Goal: Task Accomplishment & Management: Manage account settings

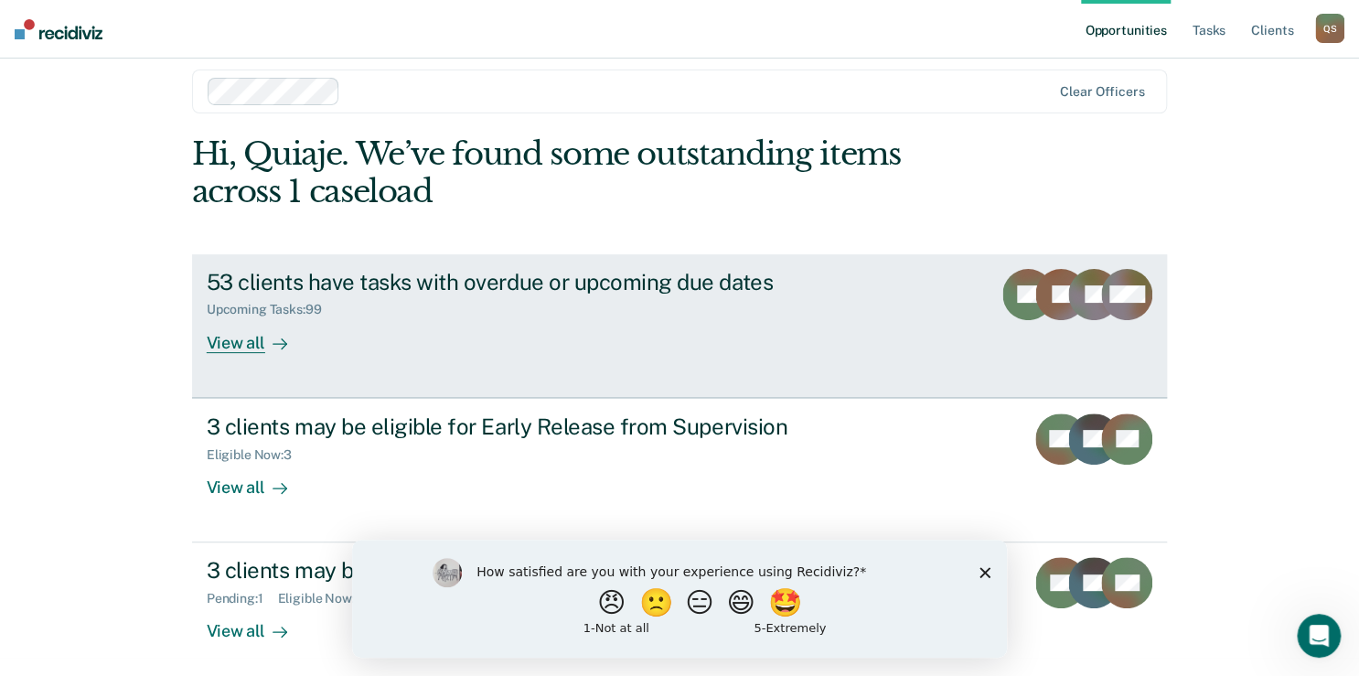
scroll to position [27, 0]
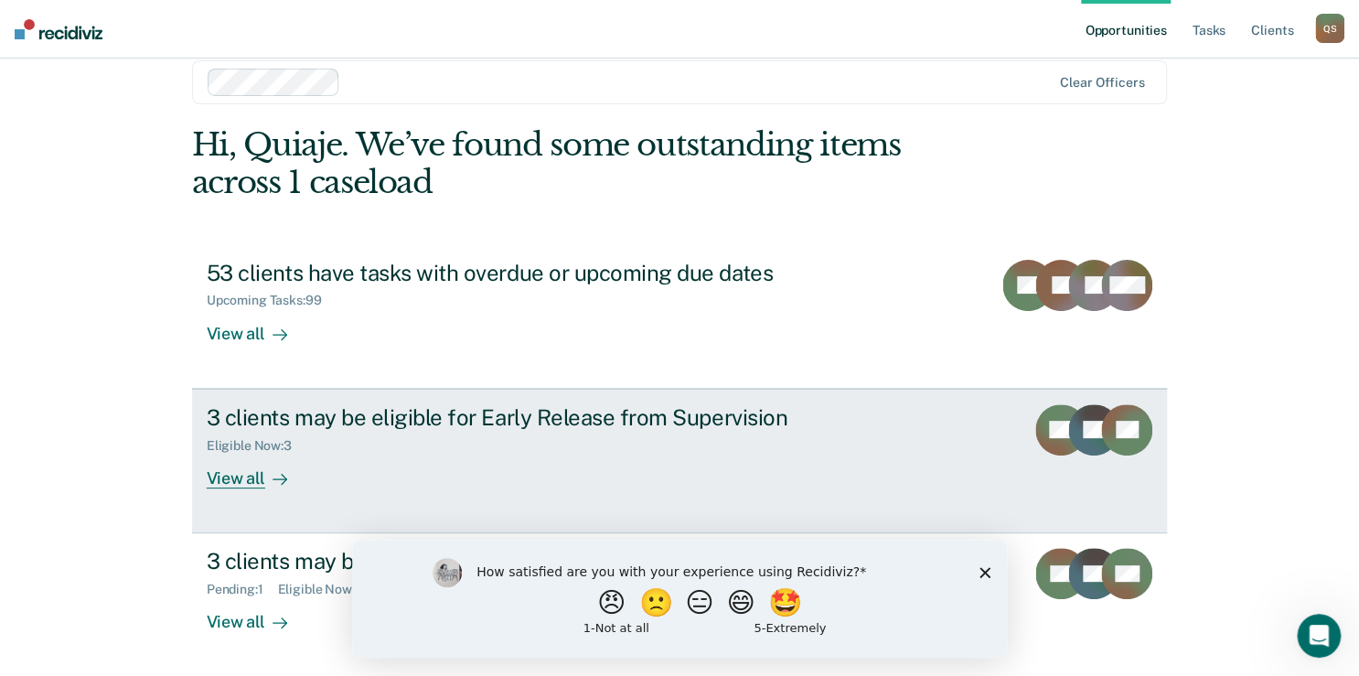
click at [242, 479] on div "View all" at bounding box center [258, 471] width 102 height 36
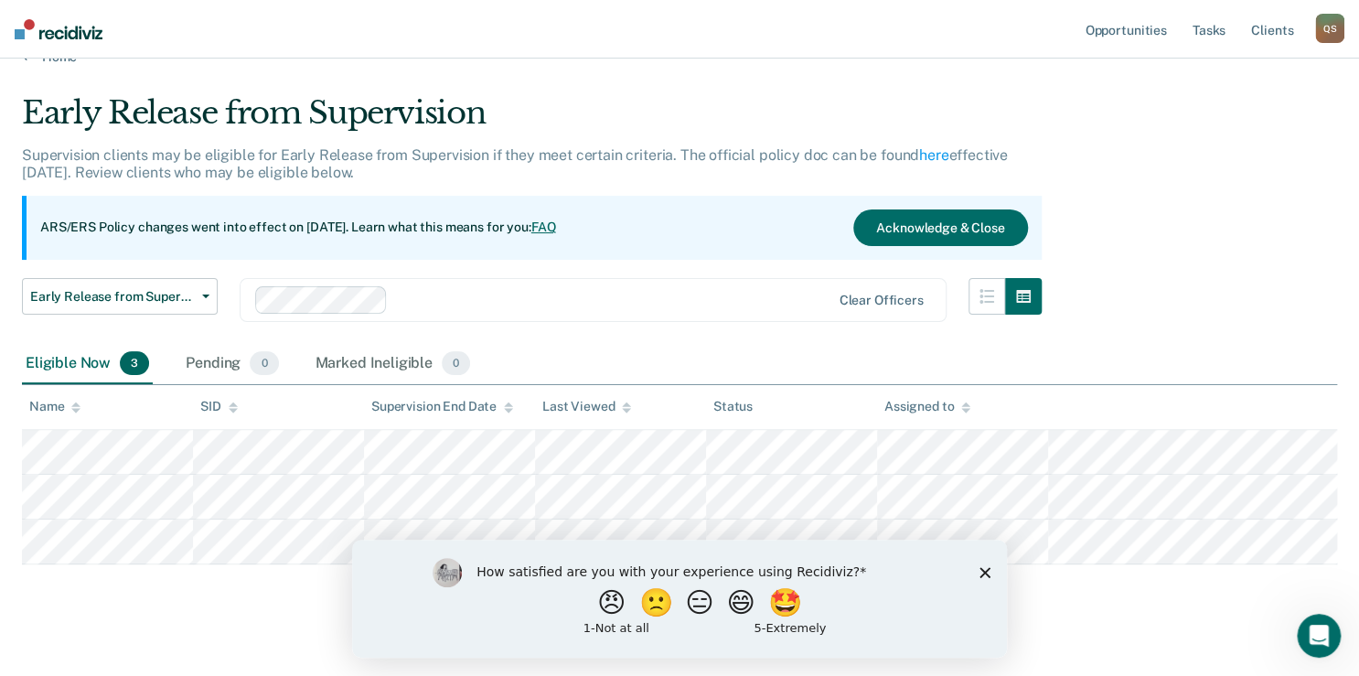
scroll to position [50, 0]
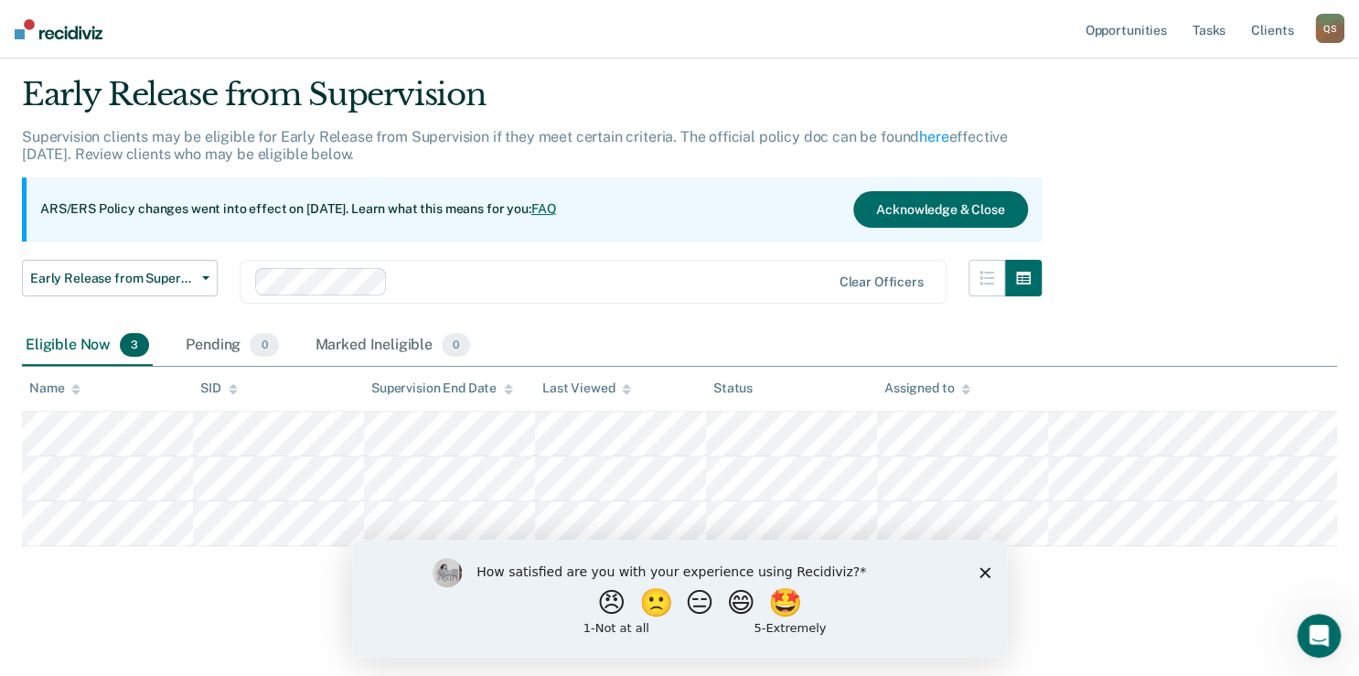
click at [984, 574] on icon "Close survey" at bounding box center [985, 571] width 11 height 11
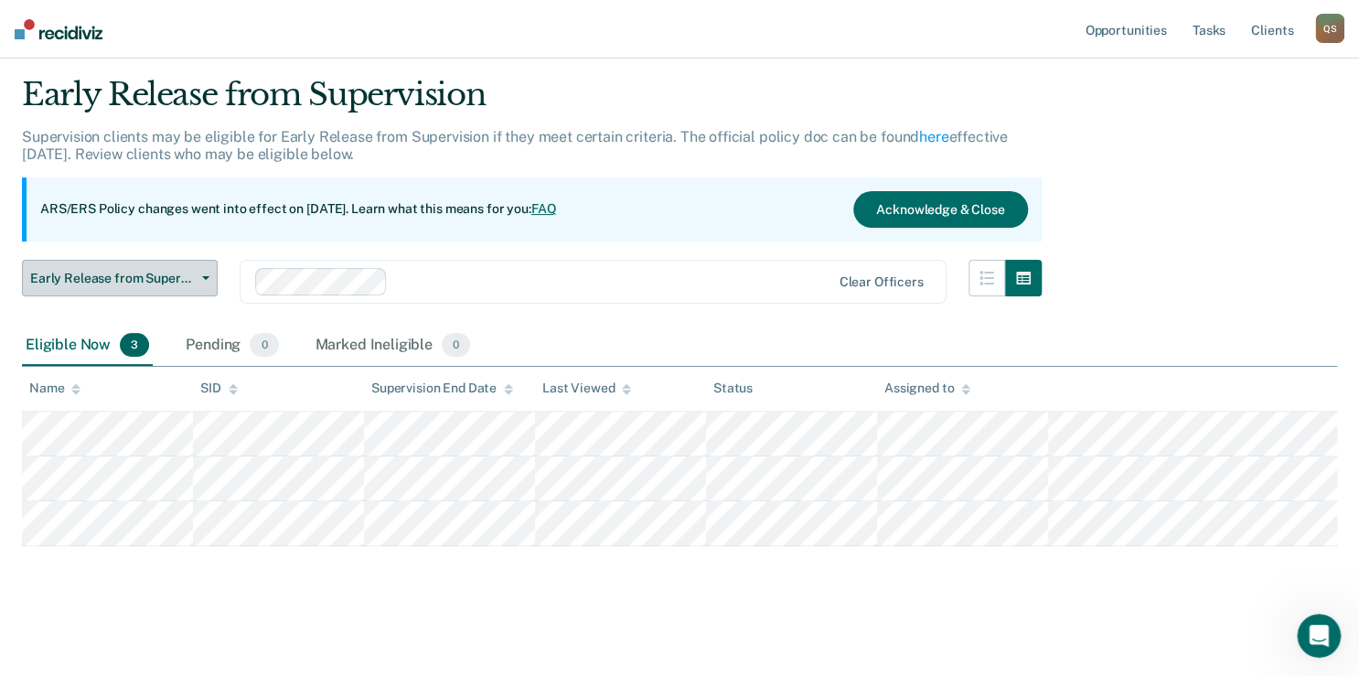
click at [191, 274] on span "Early Release from Supervision" at bounding box center [112, 279] width 165 height 16
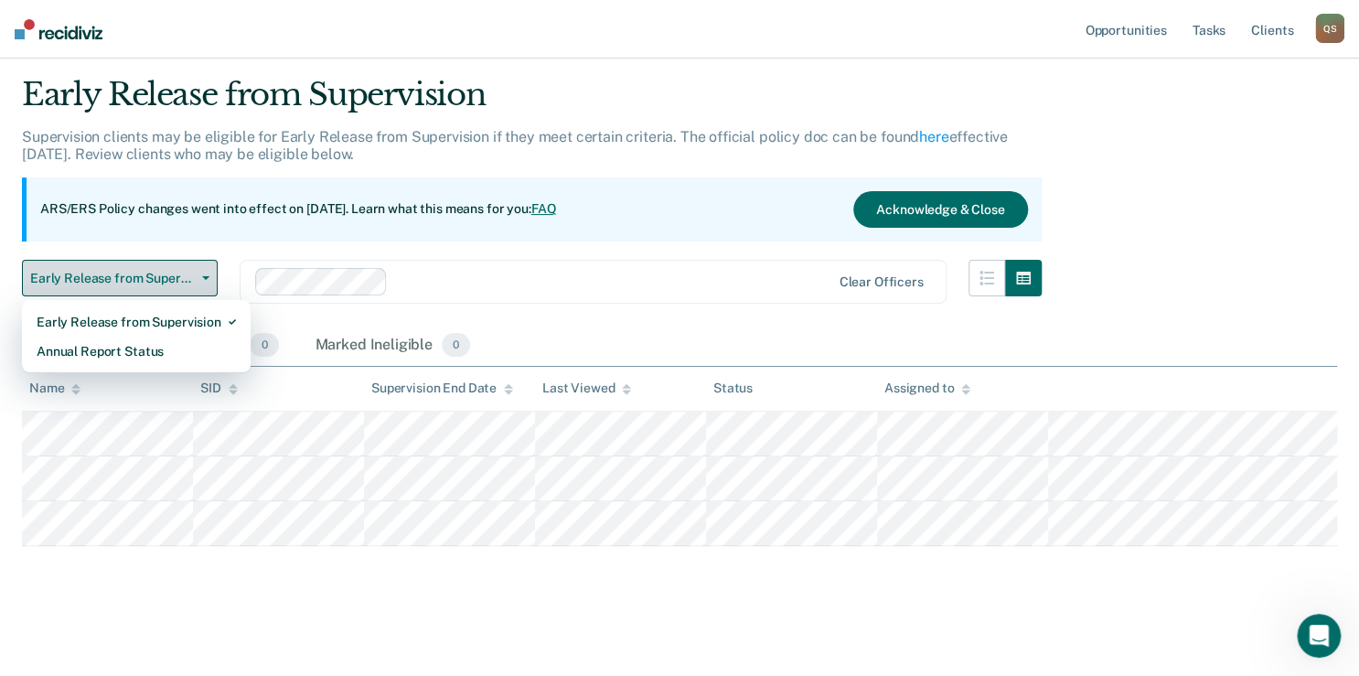
click at [191, 274] on span "Early Release from Supervision" at bounding box center [112, 279] width 165 height 16
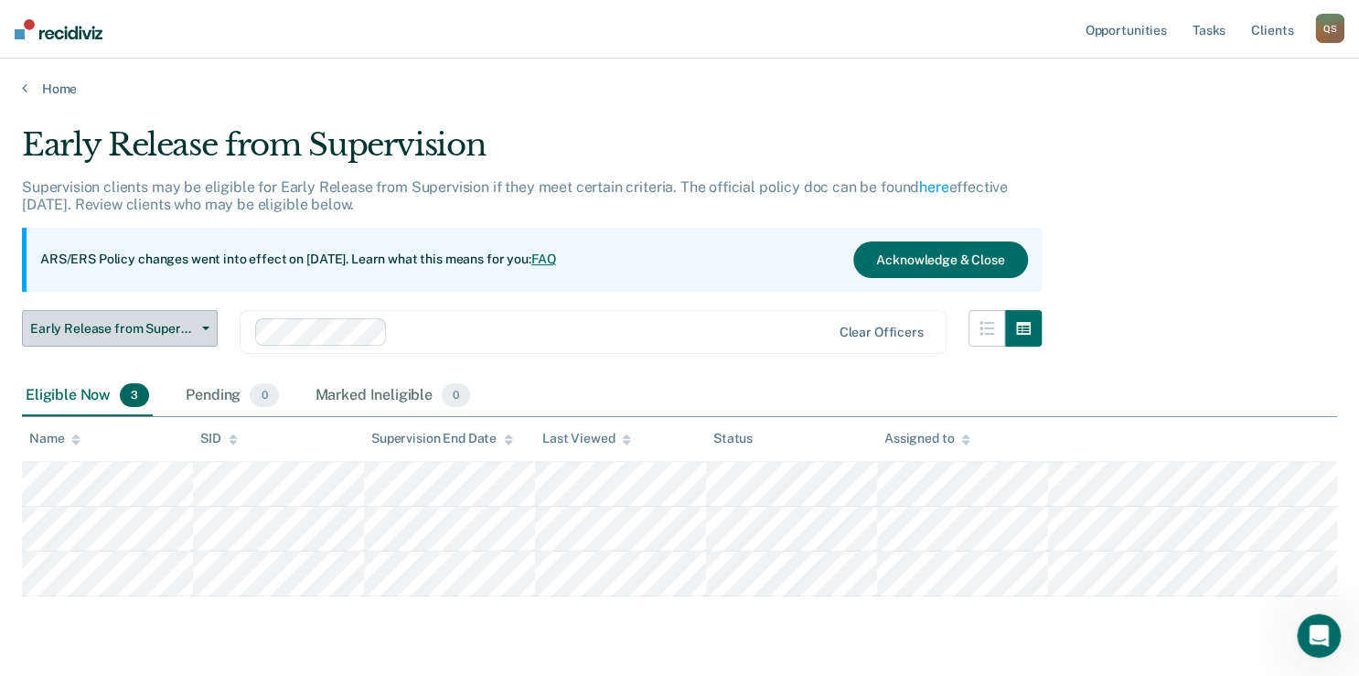
scroll to position [0, 0]
click at [922, 266] on button "Acknowledge & Close" at bounding box center [940, 260] width 174 height 37
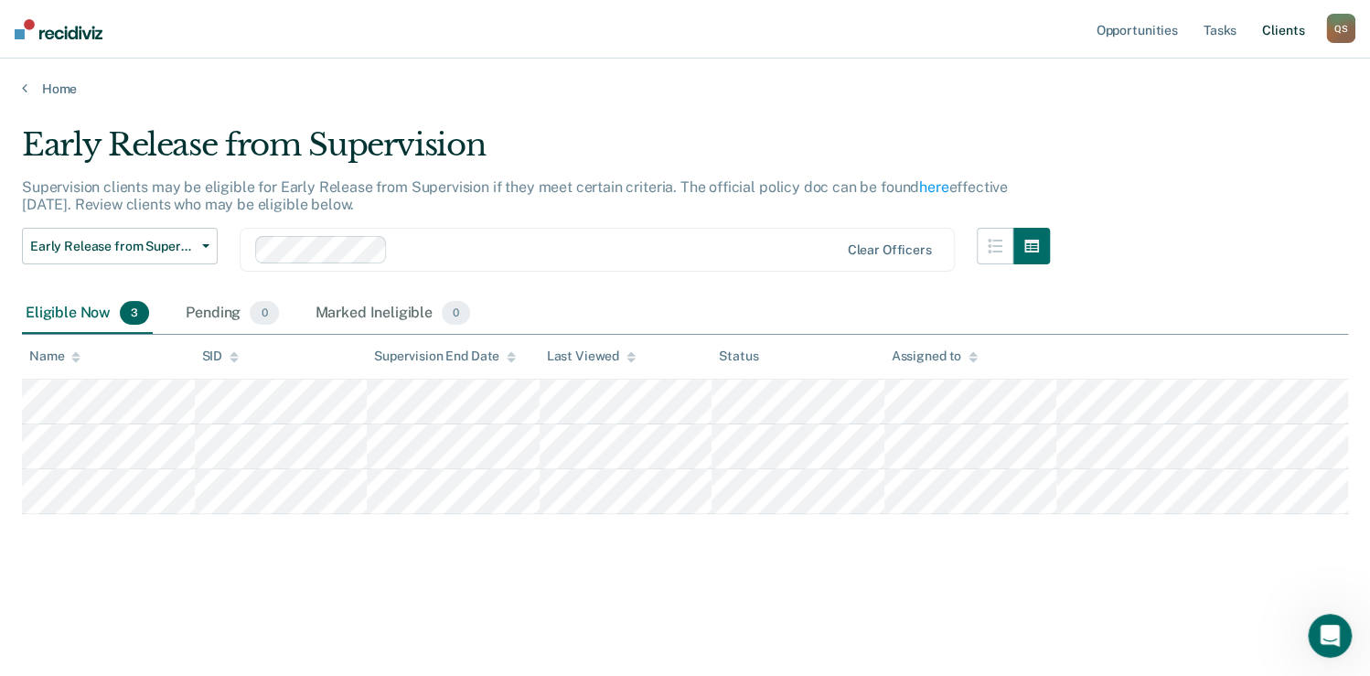
click at [1279, 29] on link "Client s" at bounding box center [1283, 29] width 49 height 59
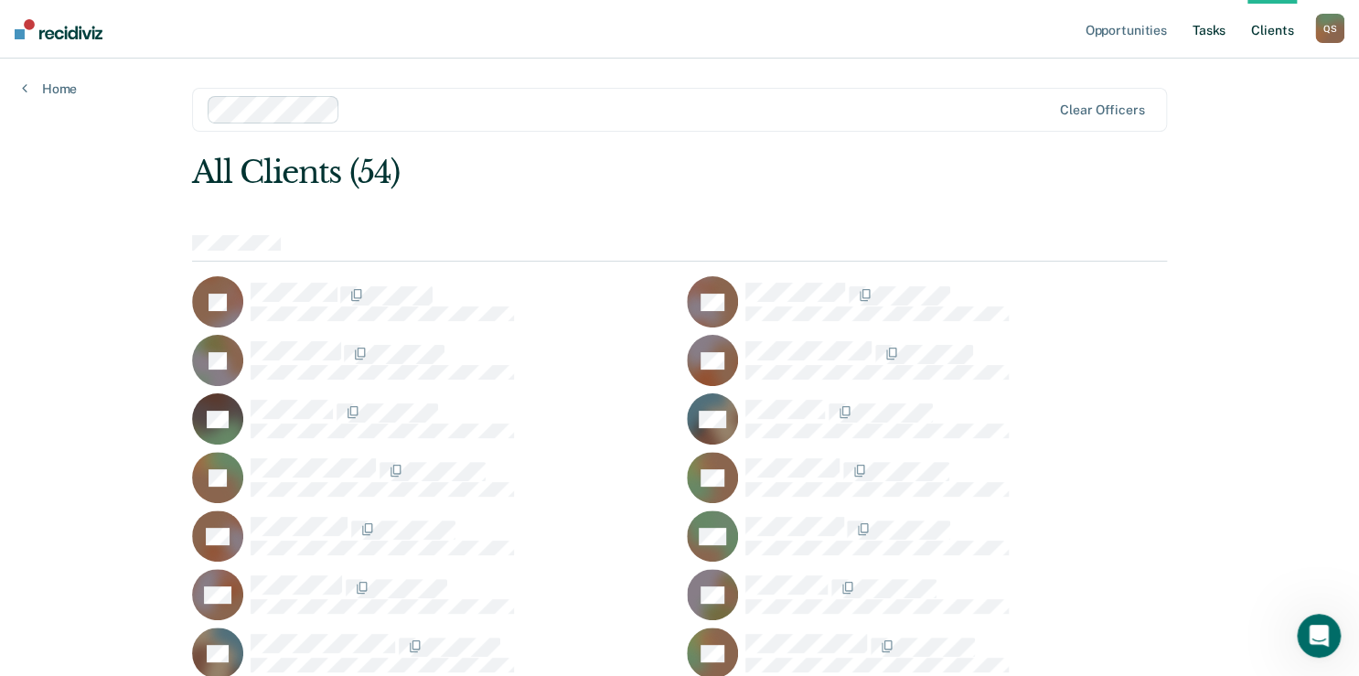
click at [1205, 33] on link "Tasks" at bounding box center [1209, 29] width 40 height 59
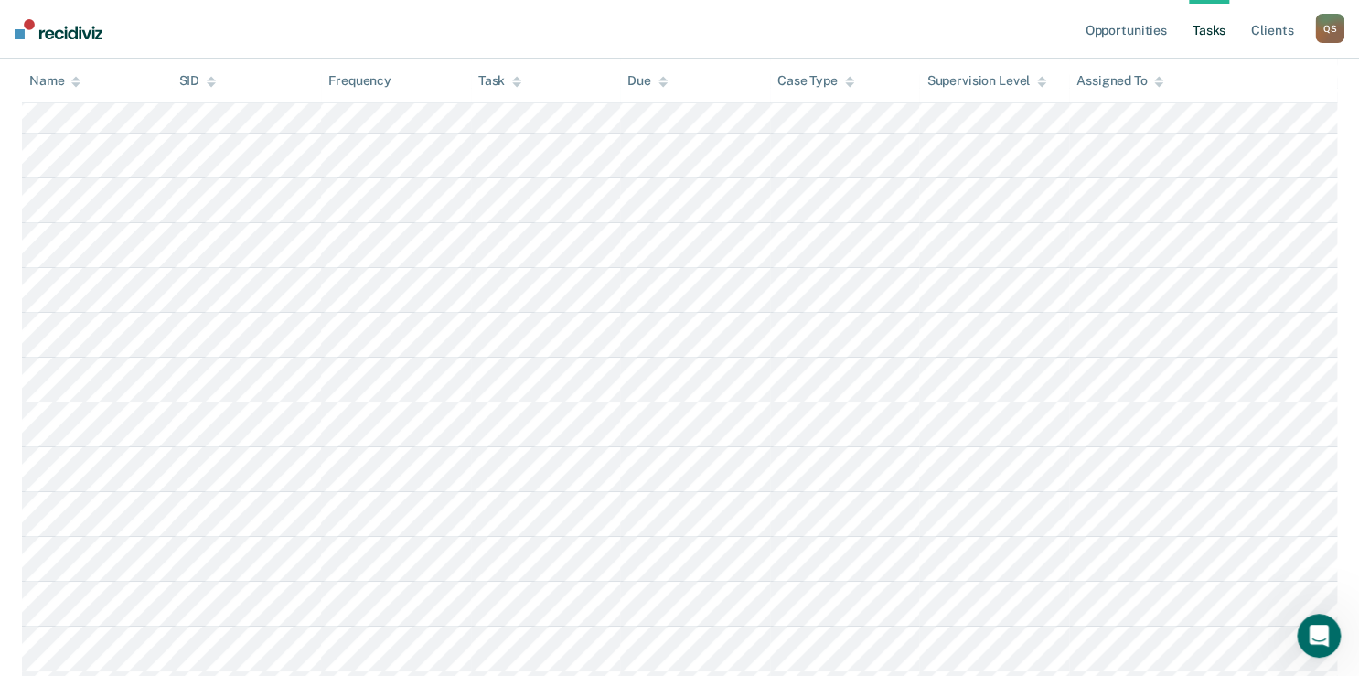
scroll to position [3293, 0]
